Goal: Information Seeking & Learning: Learn about a topic

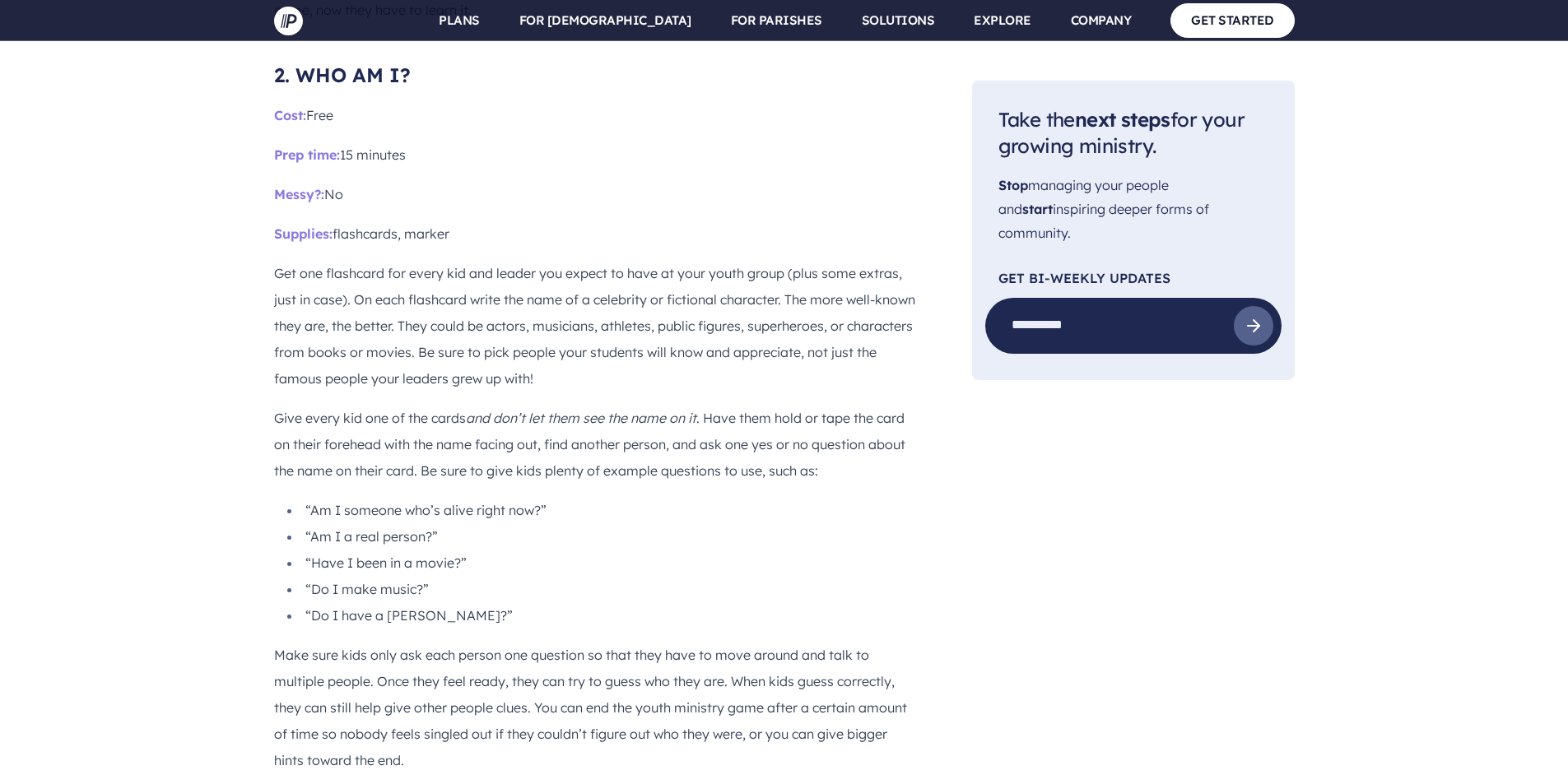
scroll to position [2550, 0]
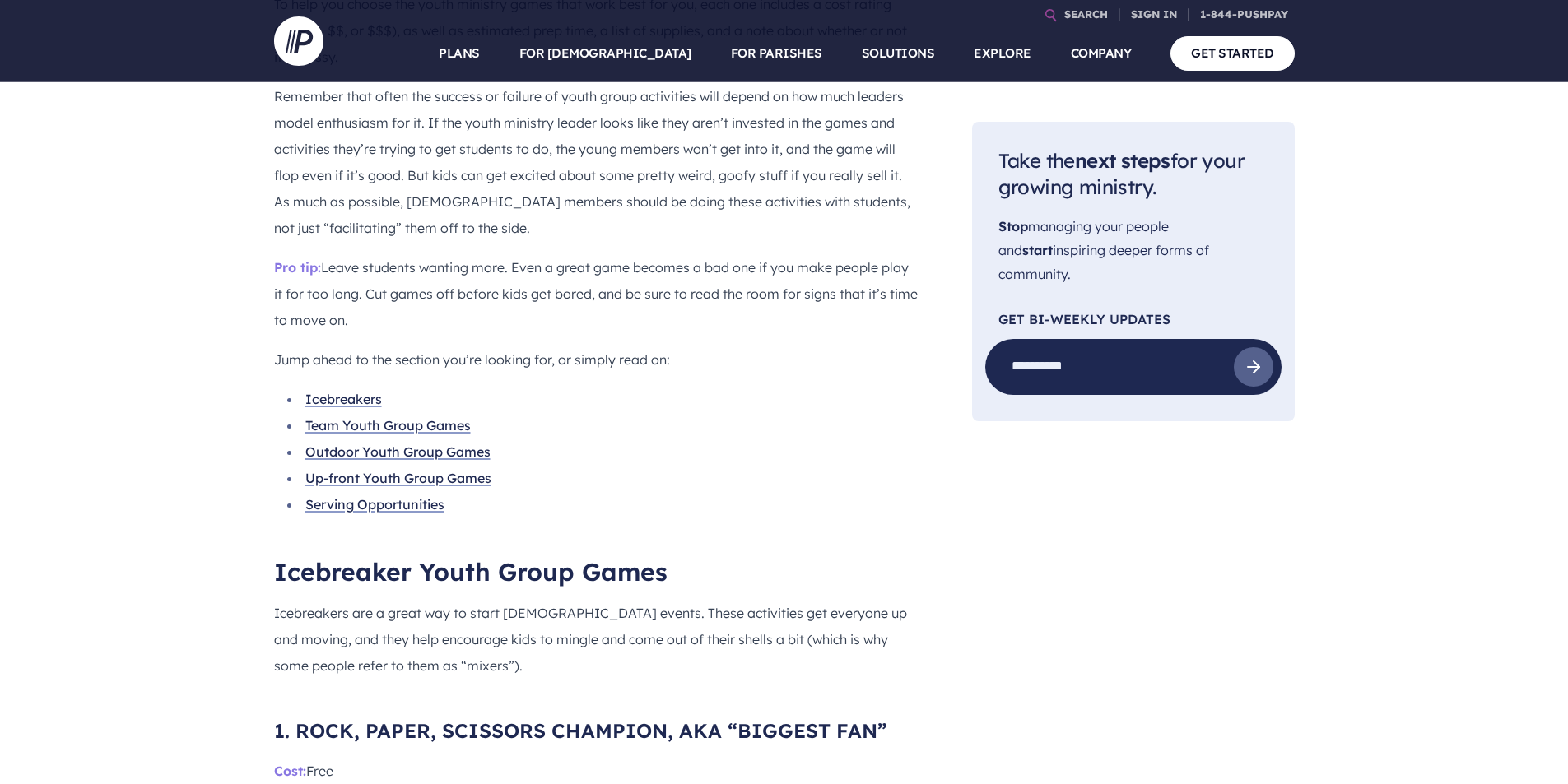
scroll to position [1316, 0]
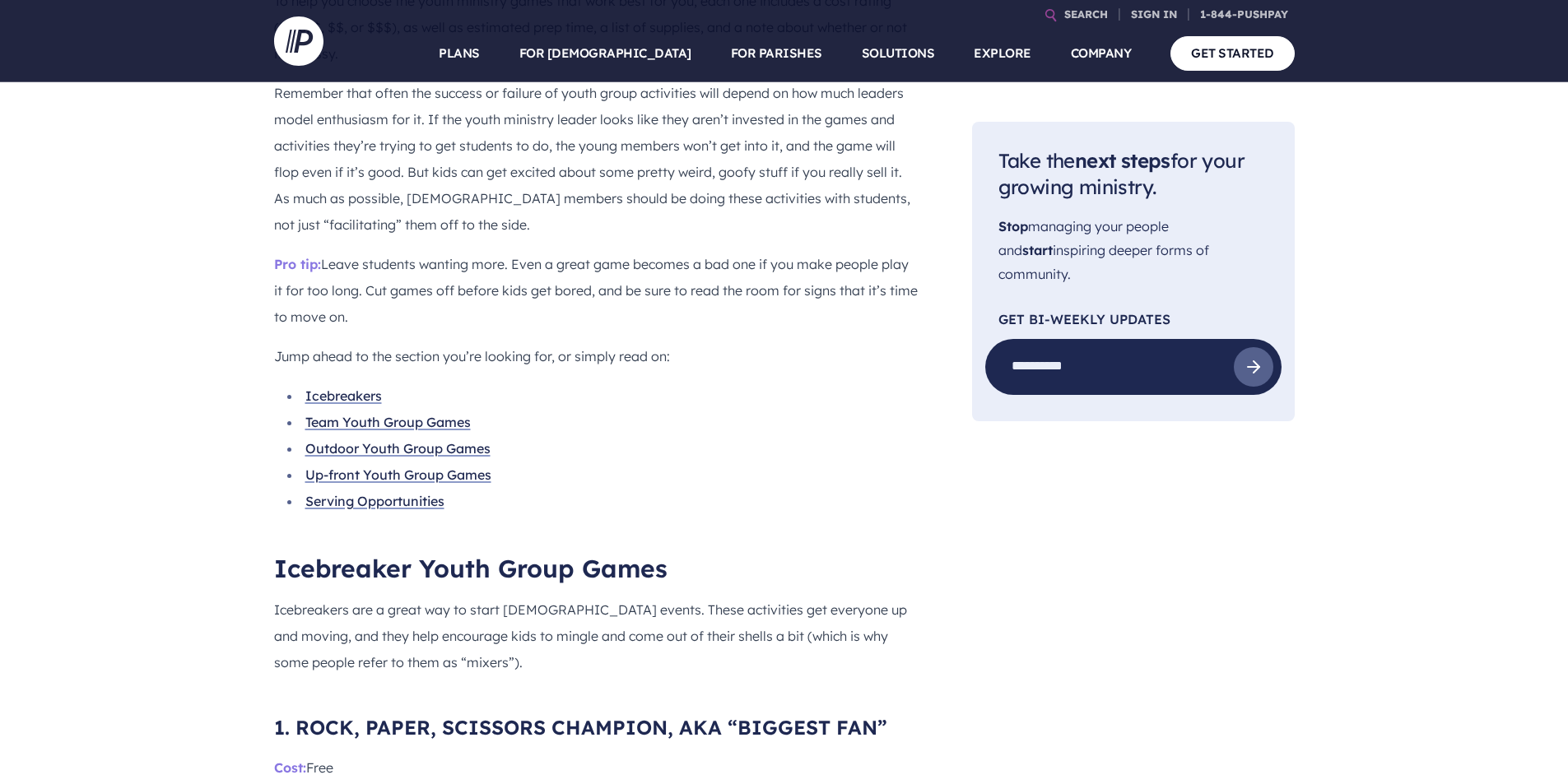
click at [367, 493] on link "Serving Opportunities" at bounding box center [375, 501] width 139 height 17
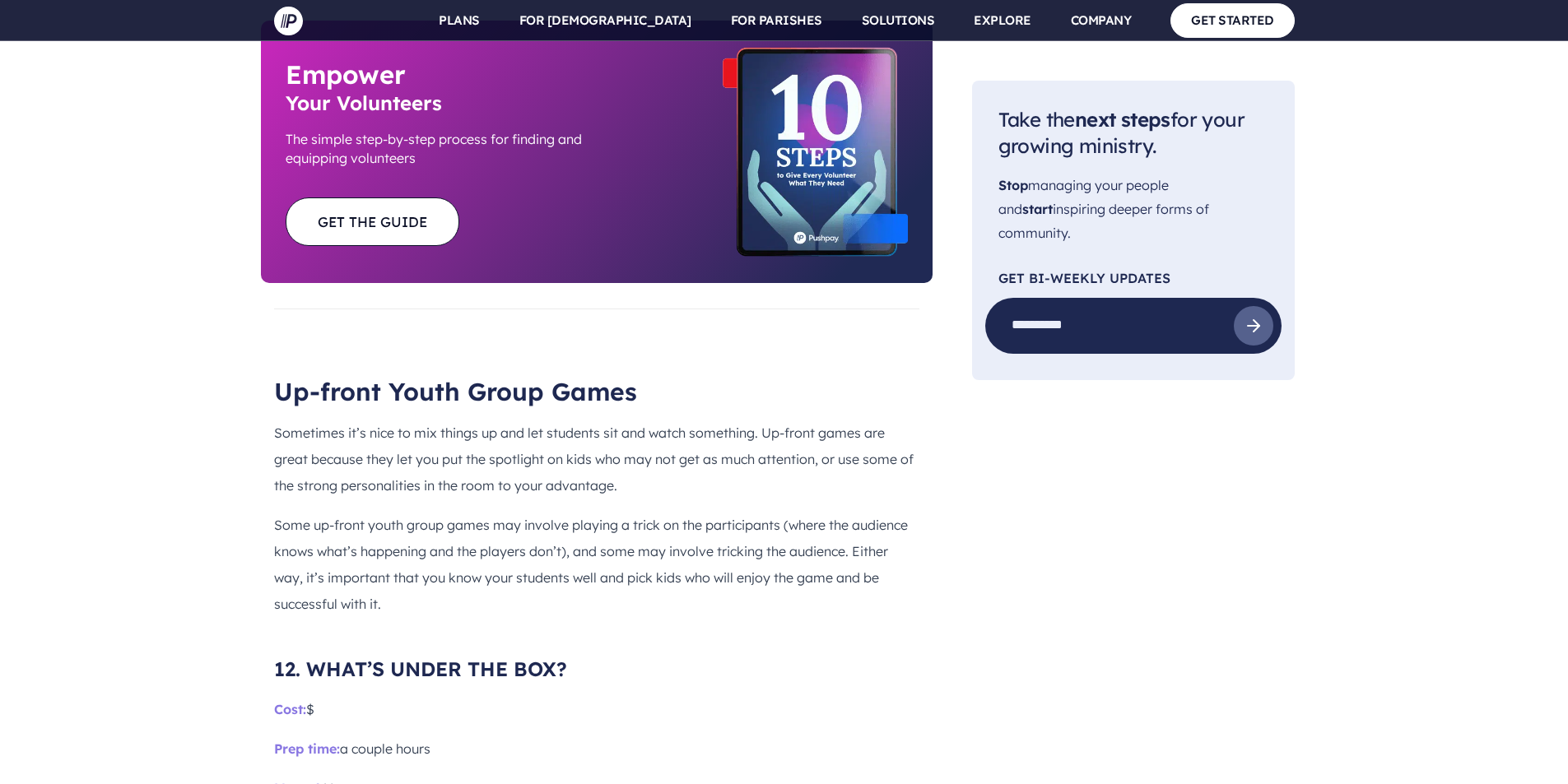
scroll to position [9250, 0]
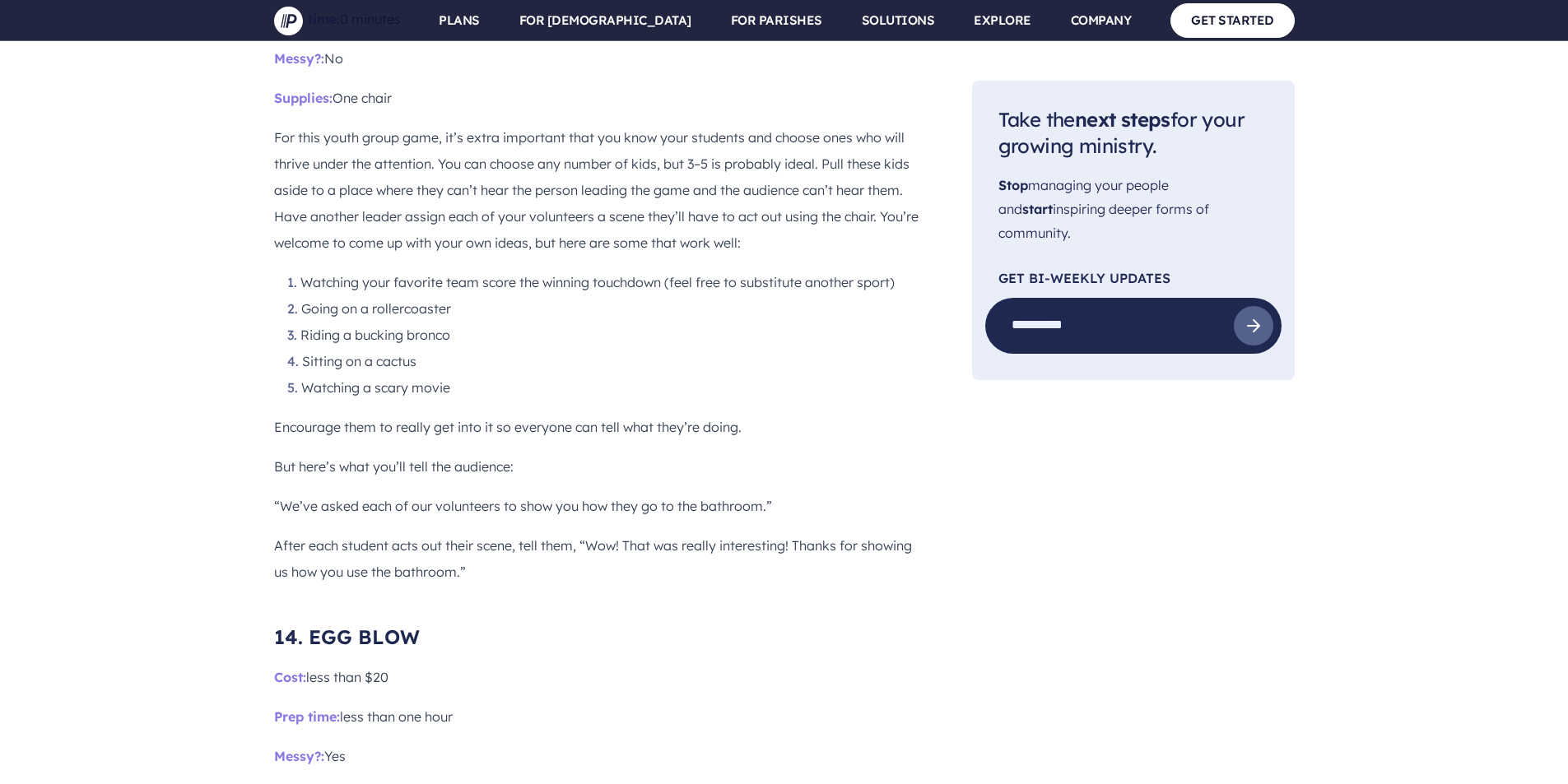
scroll to position [11111, 0]
